Goal: Navigation & Orientation: Find specific page/section

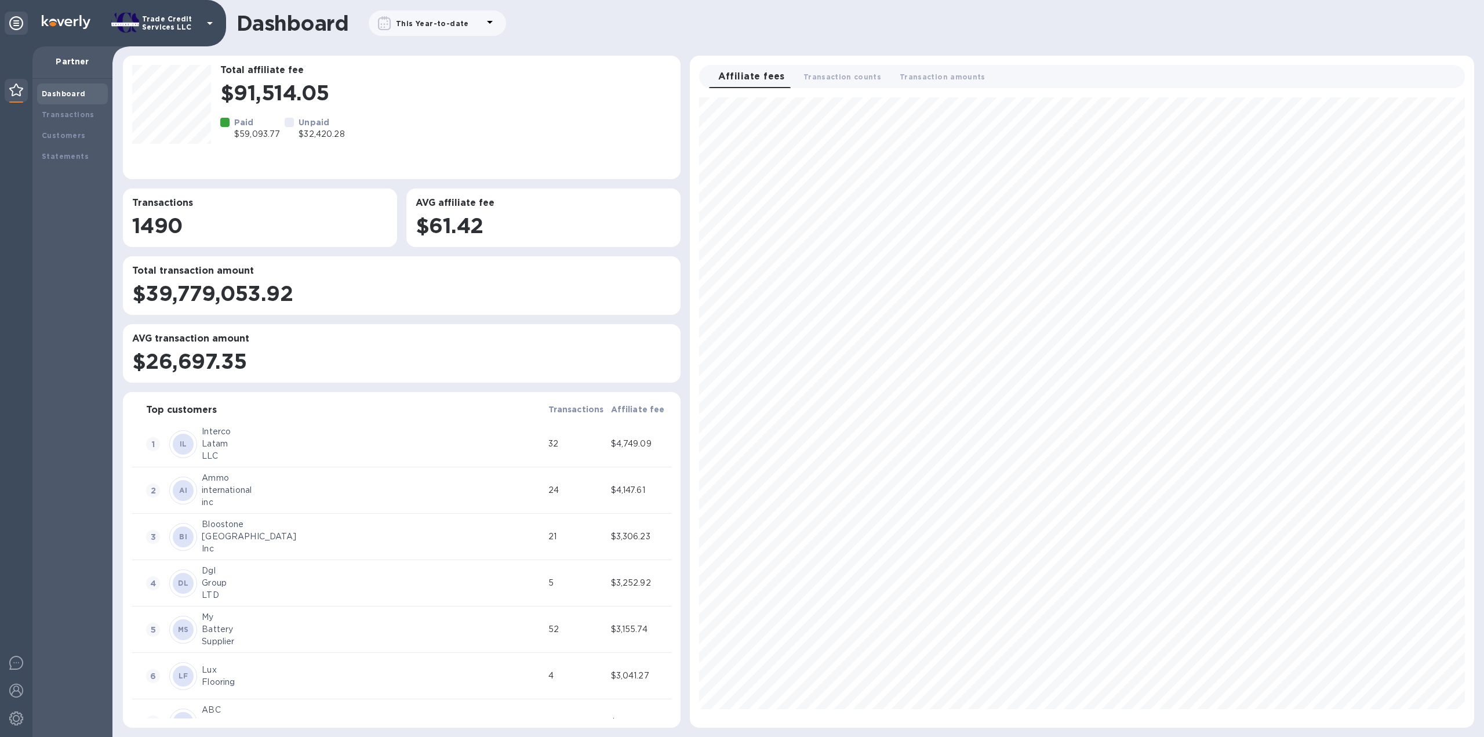
scroll to position [620, 774]
click at [85, 110] on div "Transactions" at bounding box center [72, 115] width 61 height 12
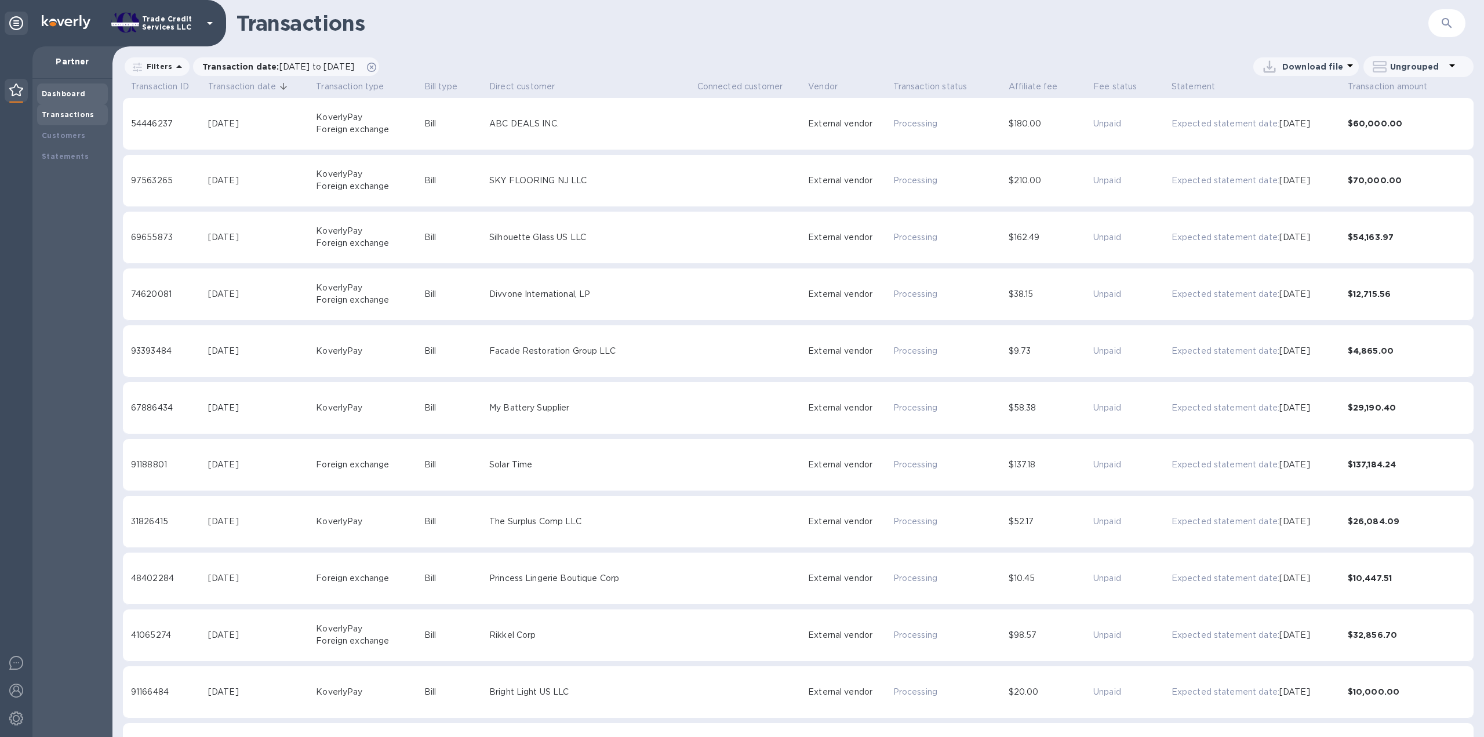
click at [69, 91] on b "Dashboard" at bounding box center [64, 93] width 44 height 9
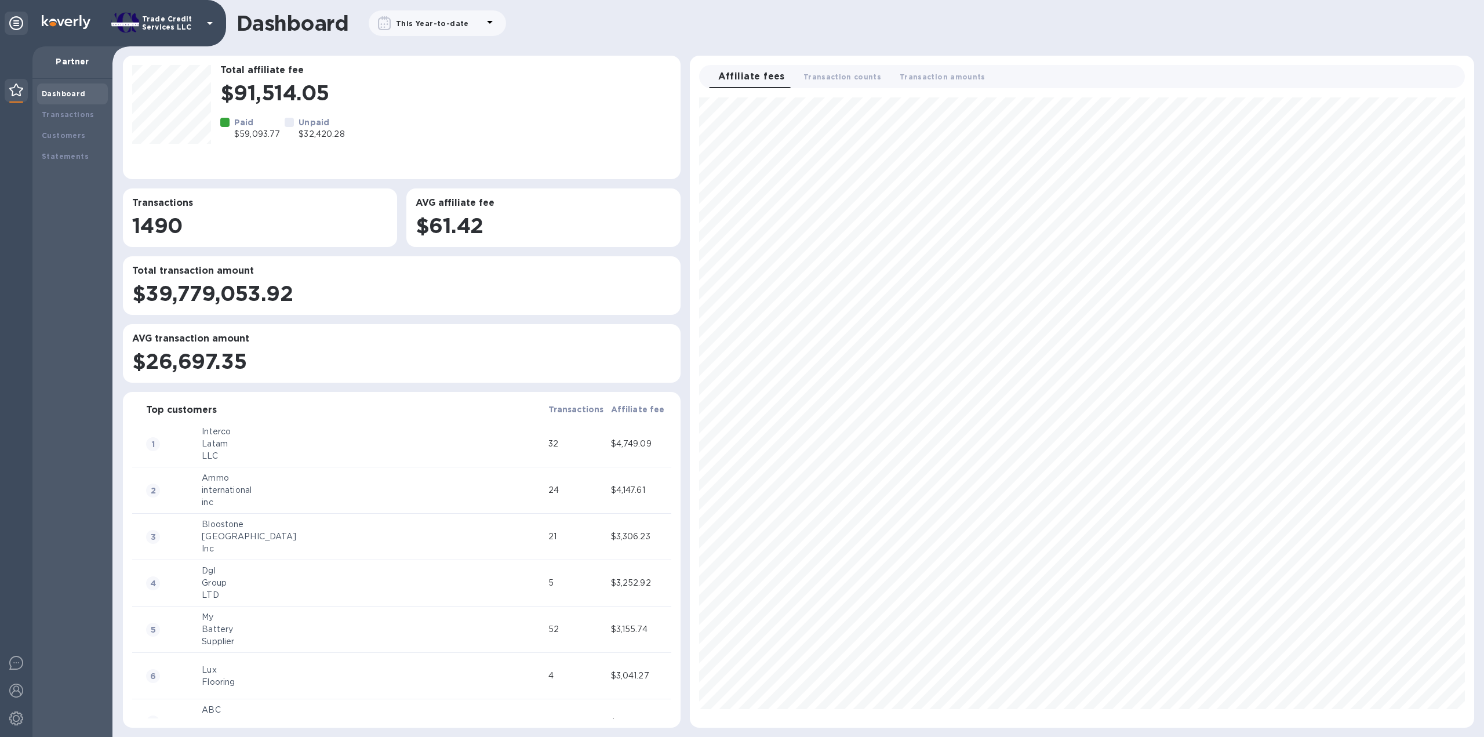
scroll to position [620, 774]
